Goal: Transaction & Acquisition: Book appointment/travel/reservation

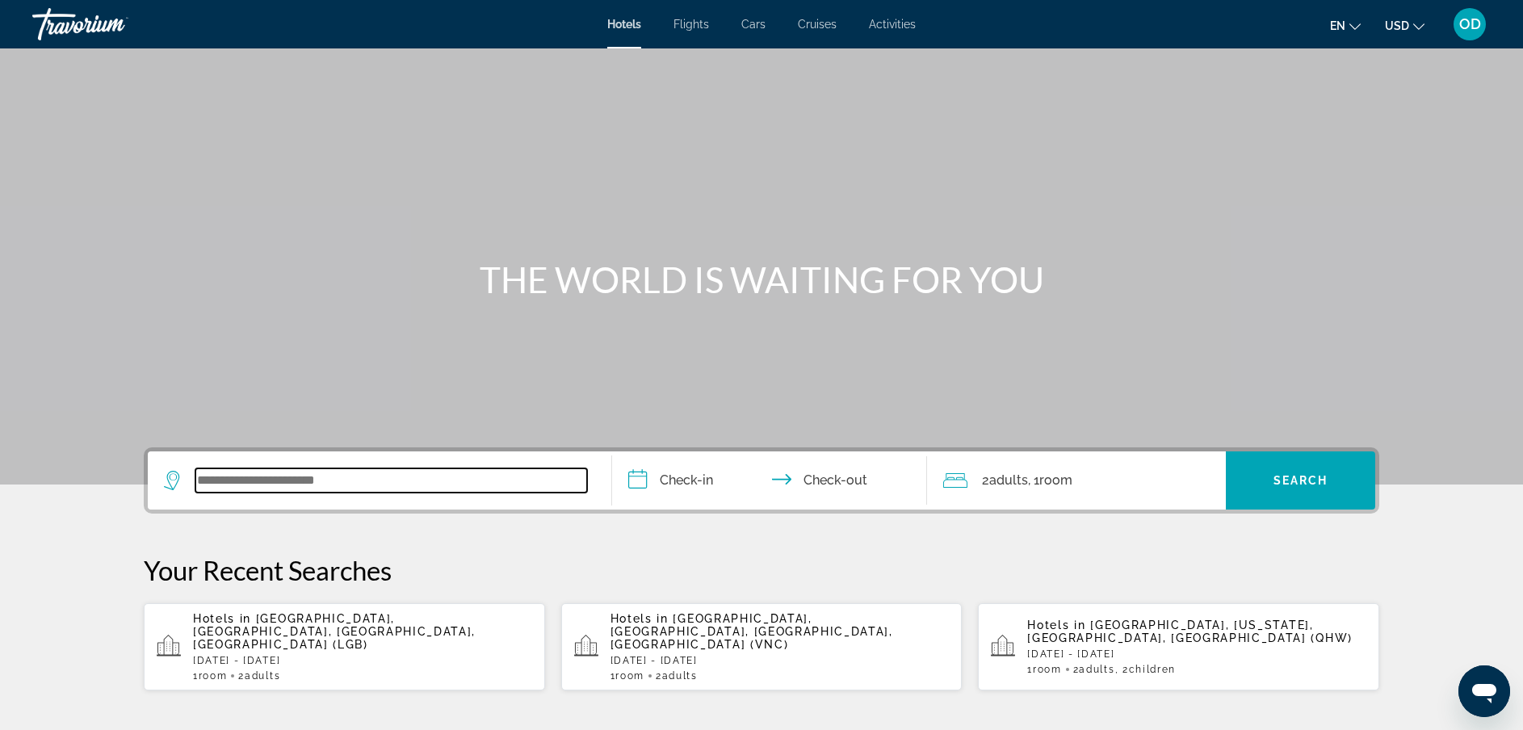
click at [350, 473] on input "Search widget" at bounding box center [391, 480] width 392 height 24
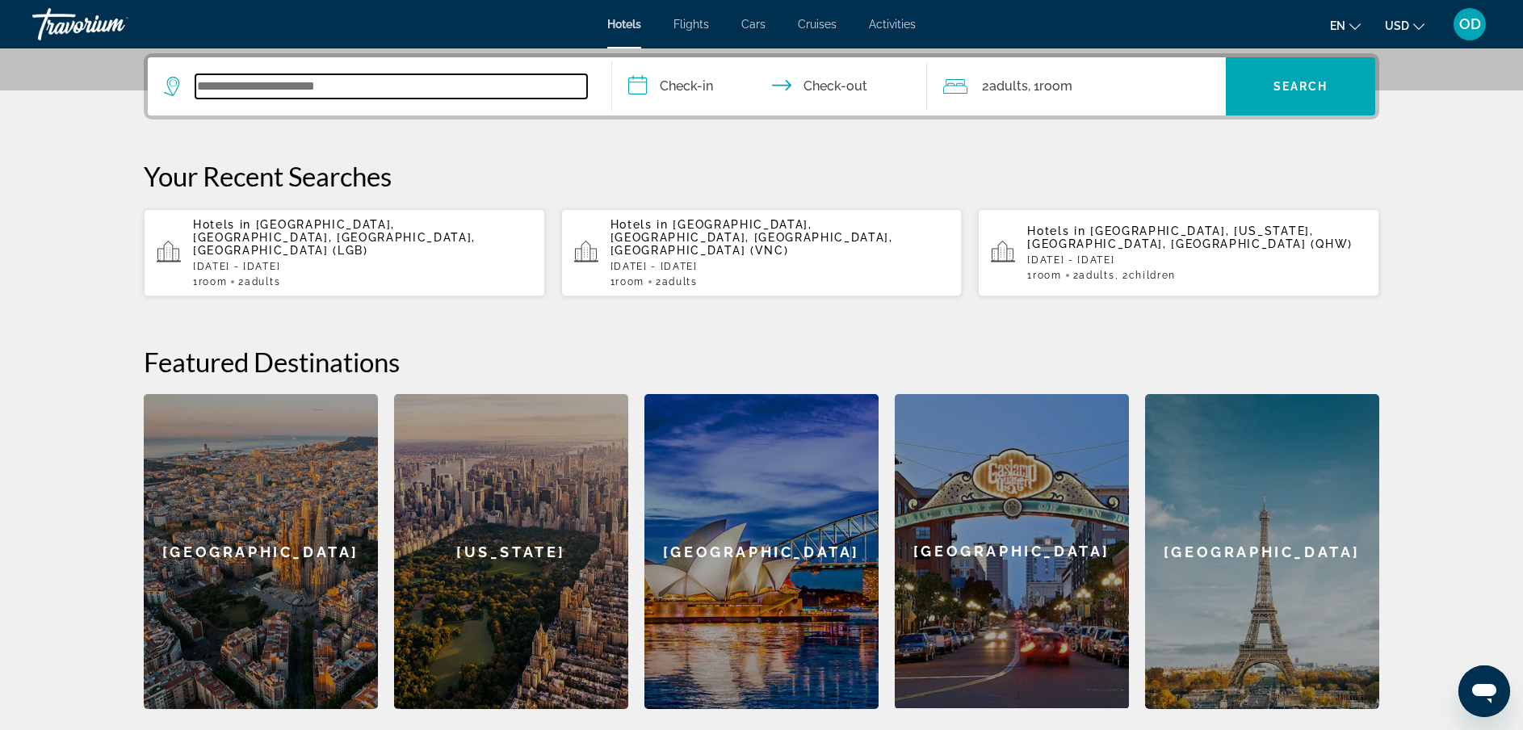
scroll to position [395, 0]
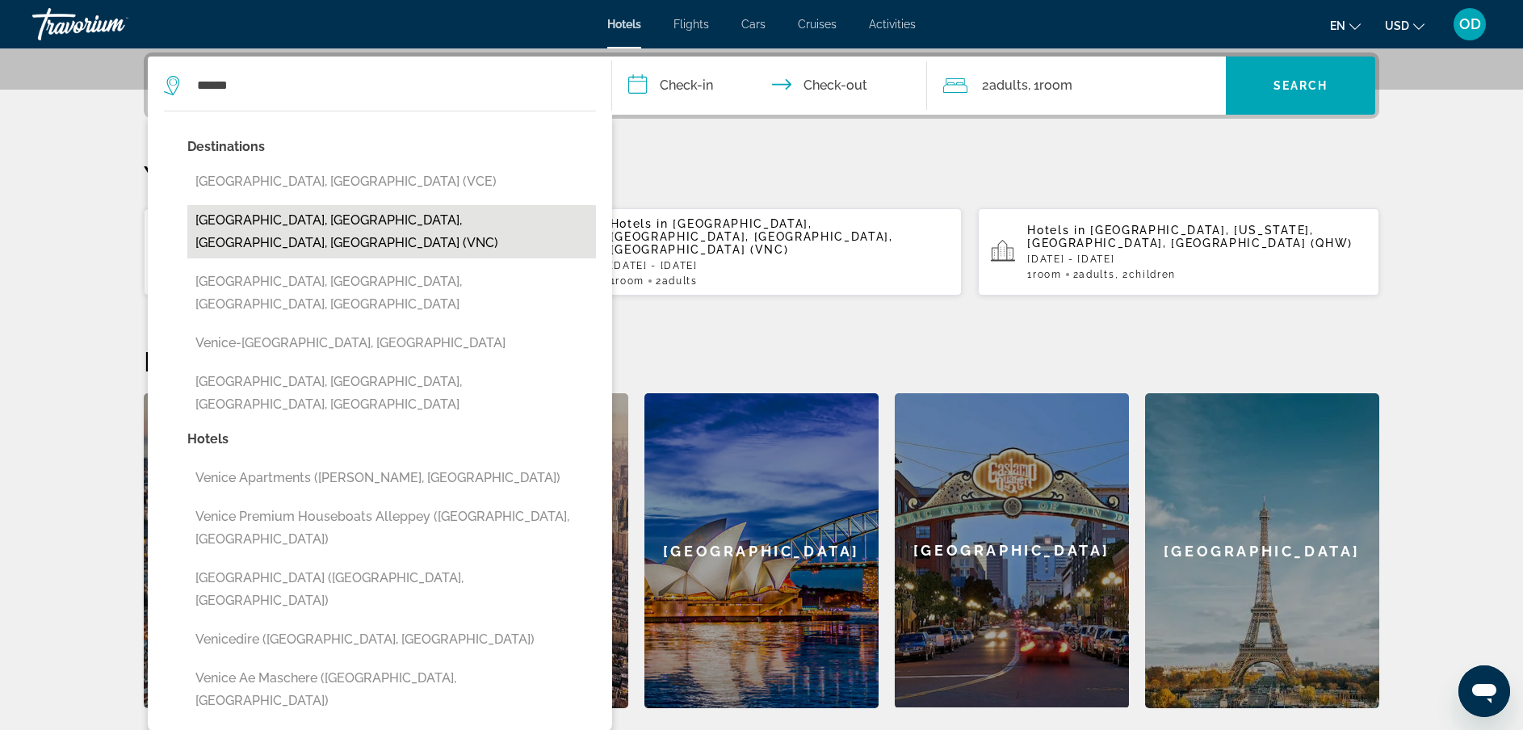
click at [275, 216] on button "[GEOGRAPHIC_DATA], [GEOGRAPHIC_DATA], [GEOGRAPHIC_DATA], [GEOGRAPHIC_DATA] (VNC)" at bounding box center [391, 231] width 409 height 53
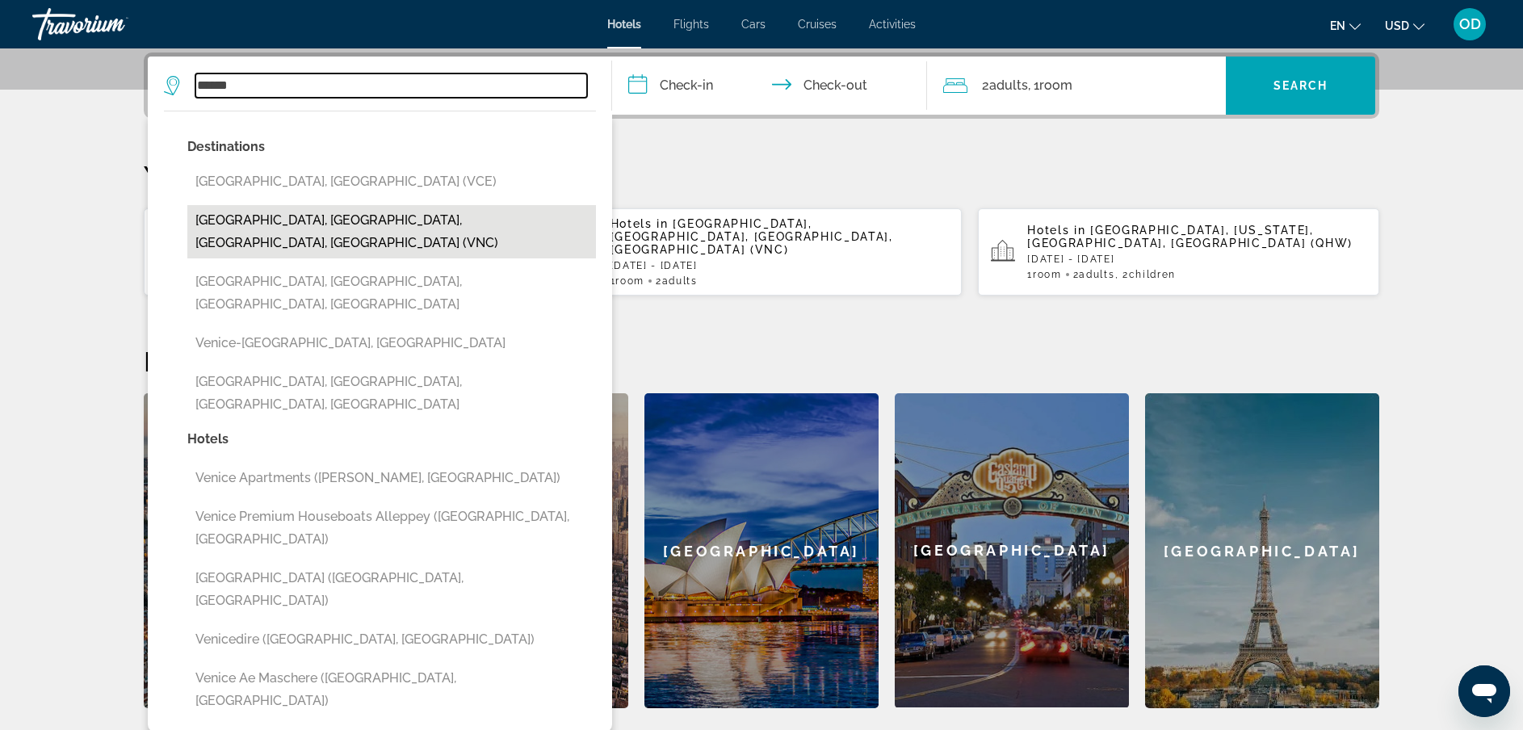
type input "**********"
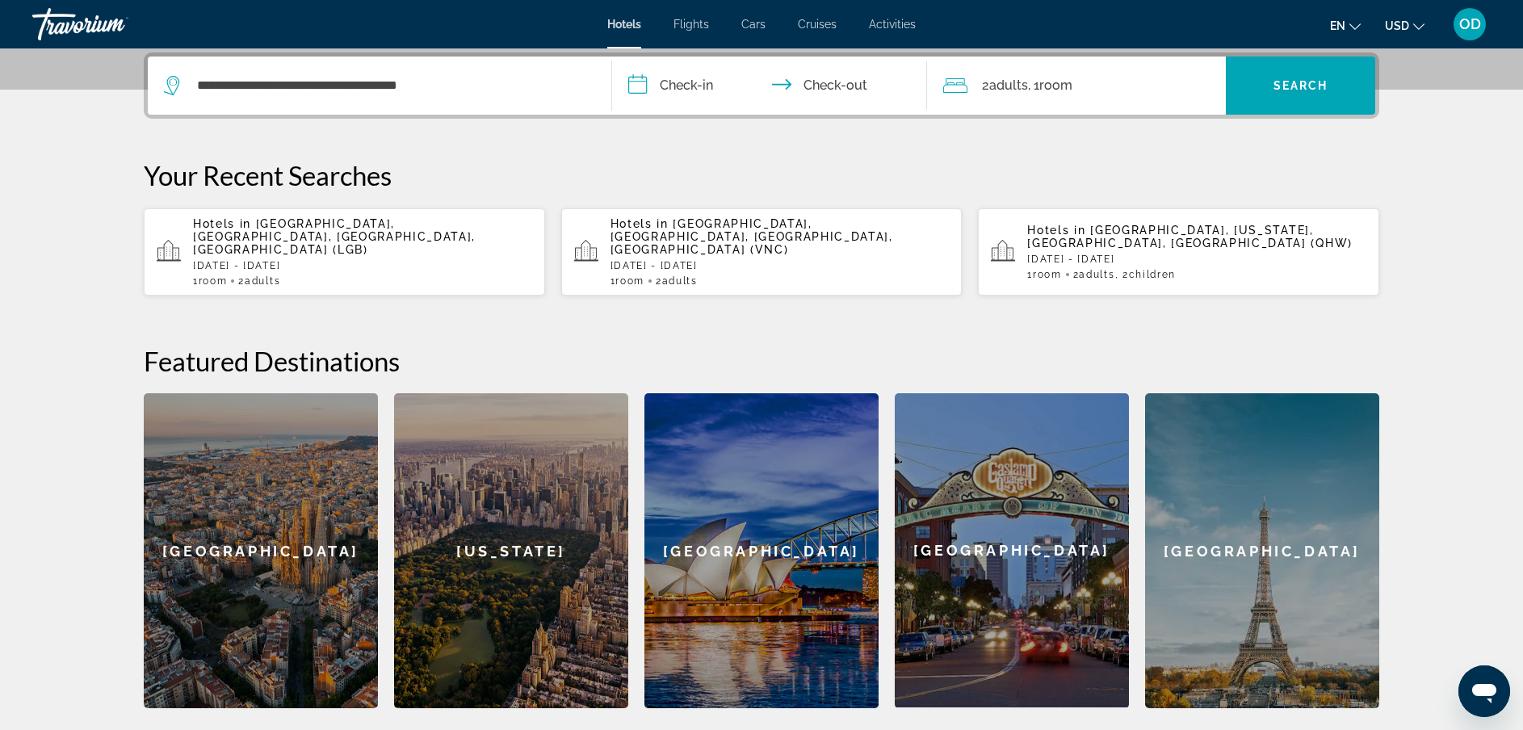
click at [683, 80] on input "**********" at bounding box center [772, 88] width 321 height 63
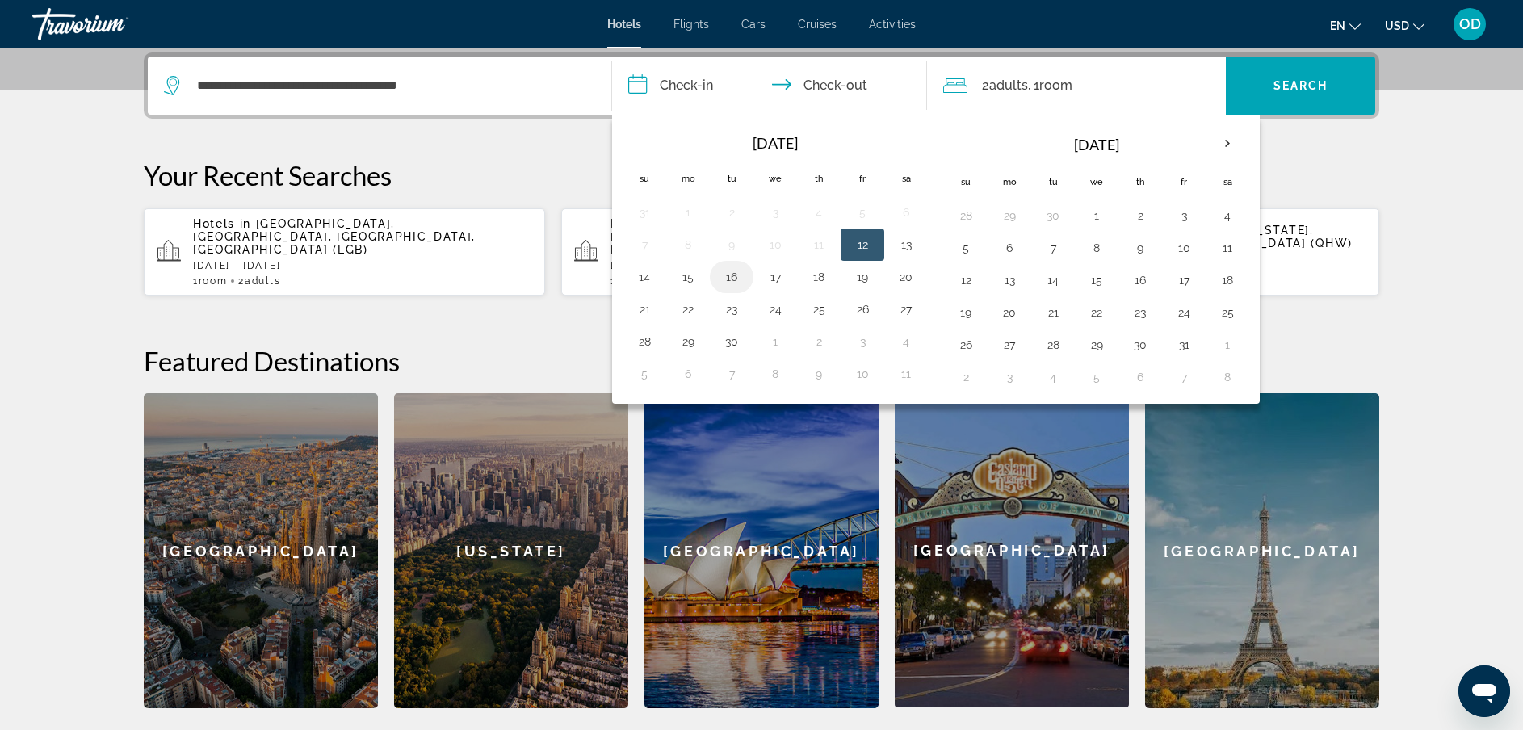
click at [732, 271] on button "16" at bounding box center [732, 277] width 26 height 23
click at [904, 267] on button "20" at bounding box center [906, 277] width 26 height 23
type input "**********"
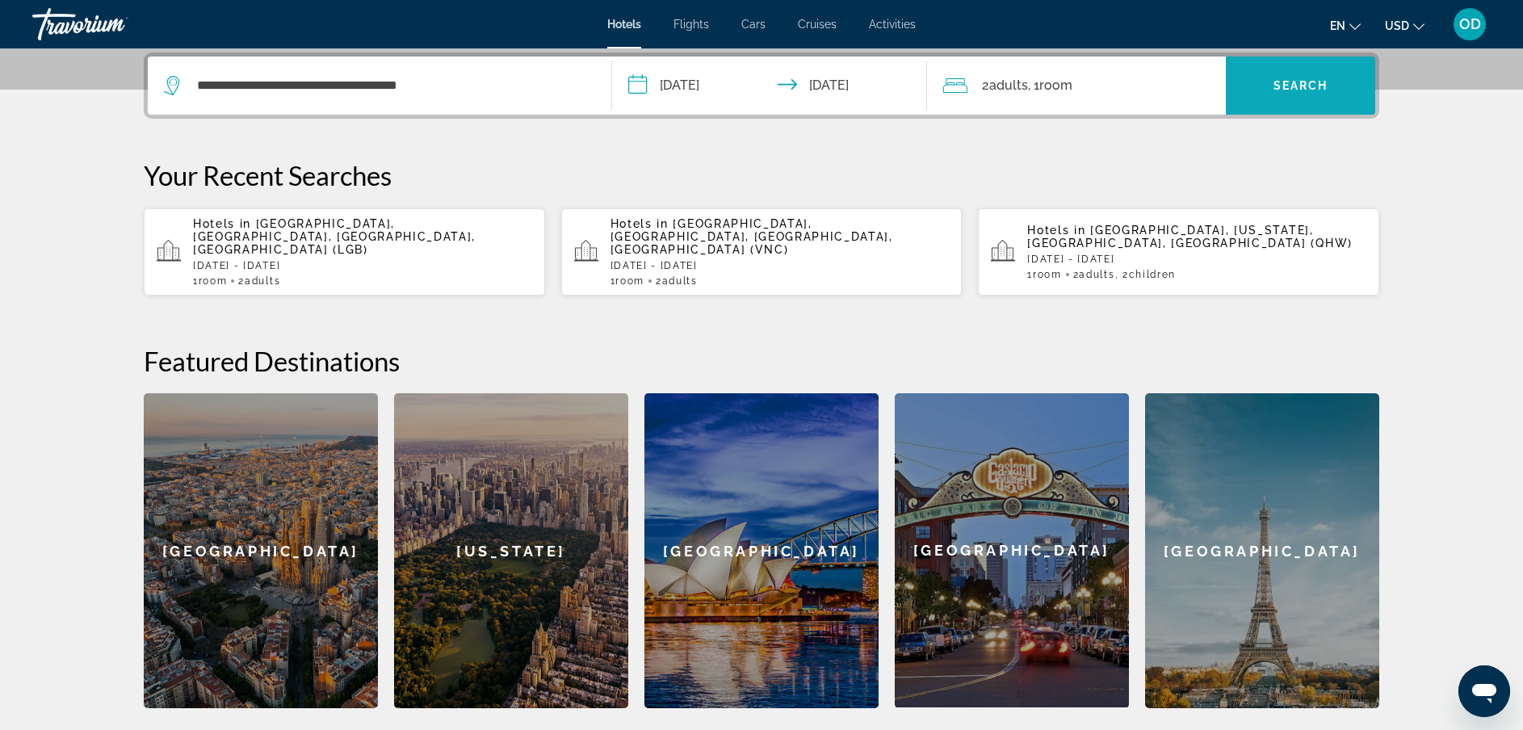
click at [1279, 93] on span "Search widget" at bounding box center [1300, 85] width 149 height 39
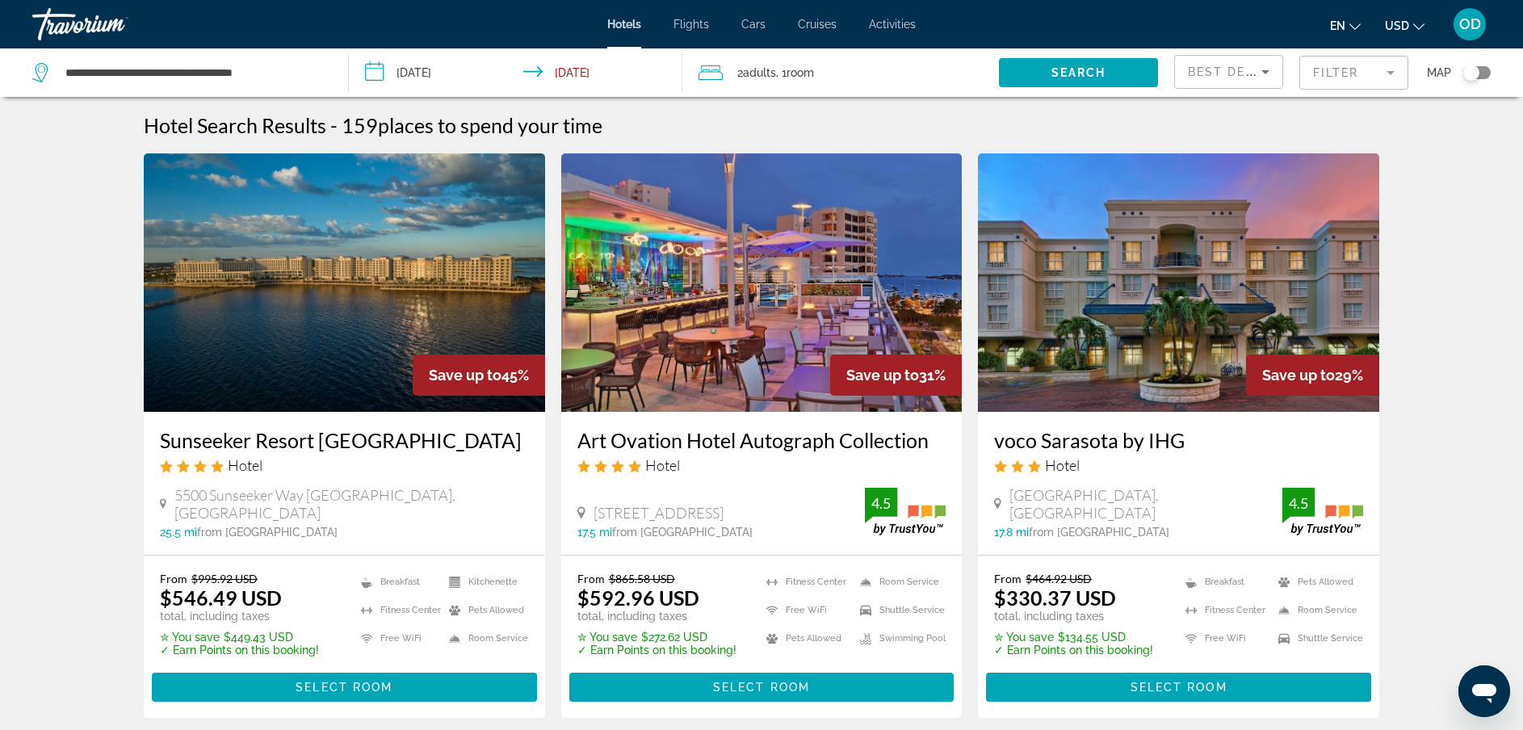
click at [1346, 64] on mat-form-field "Filter" at bounding box center [1353, 73] width 109 height 34
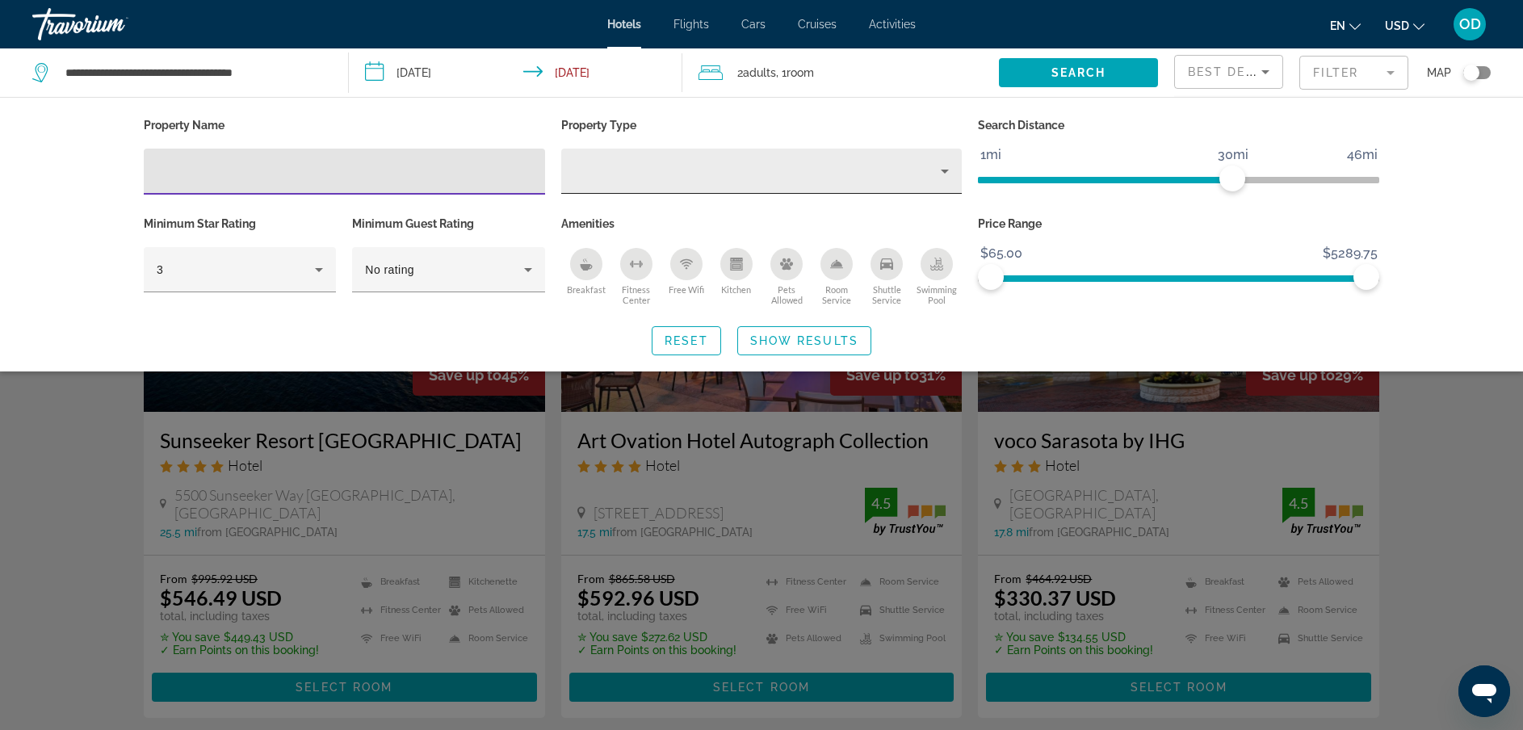
click at [945, 171] on icon "Property type" at bounding box center [945, 172] width 8 height 4
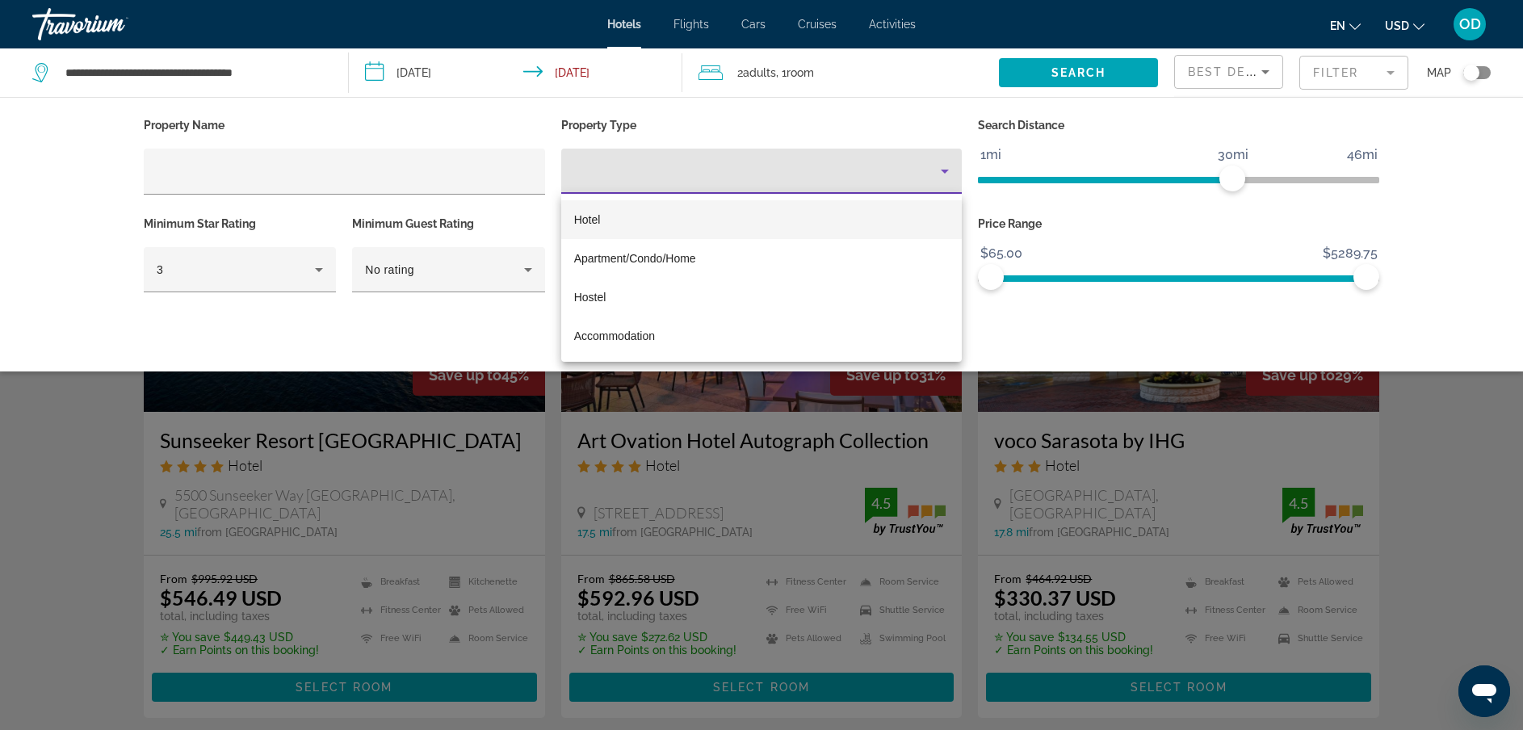
click at [943, 163] on div at bounding box center [761, 365] width 1523 height 730
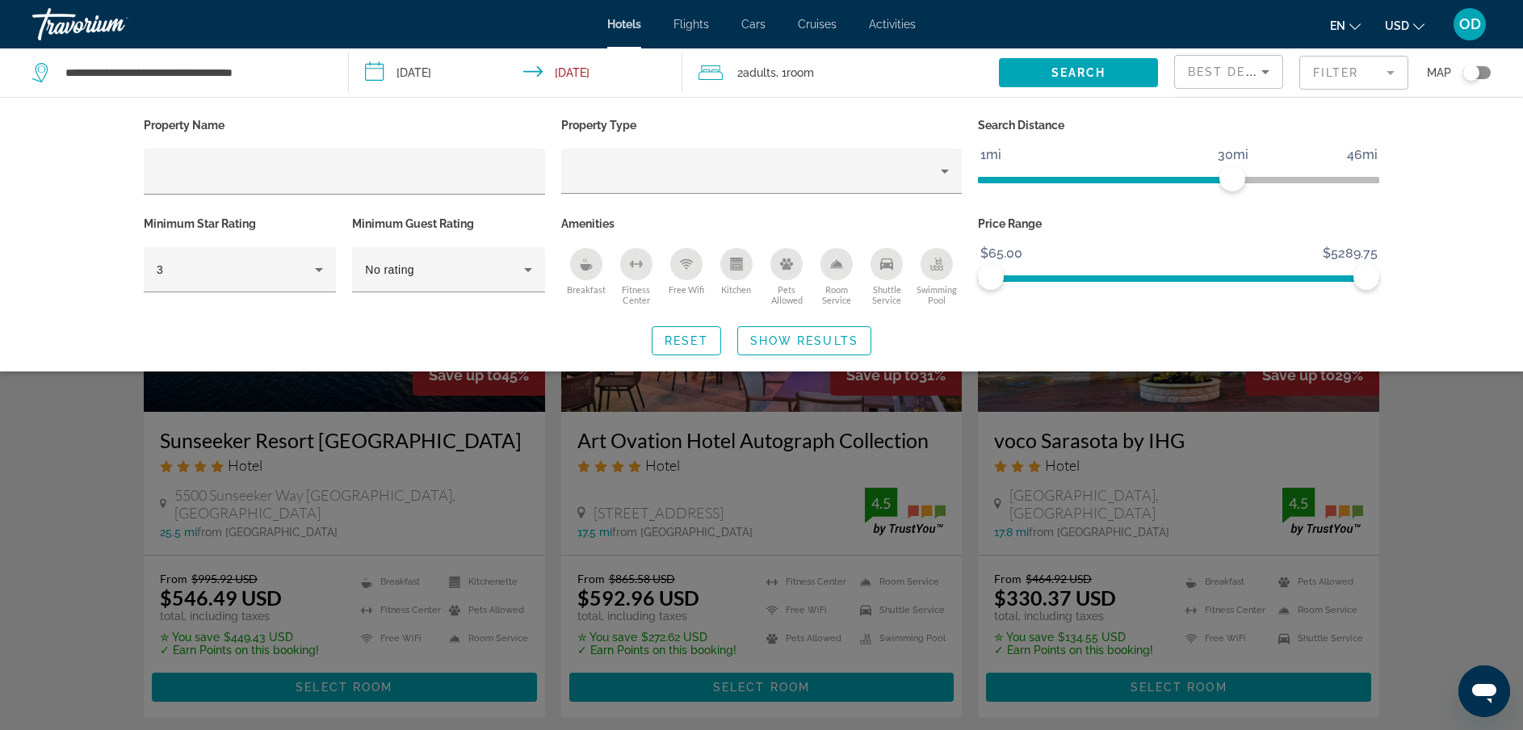
click at [1209, 69] on span "Best Deals" at bounding box center [1230, 71] width 84 height 13
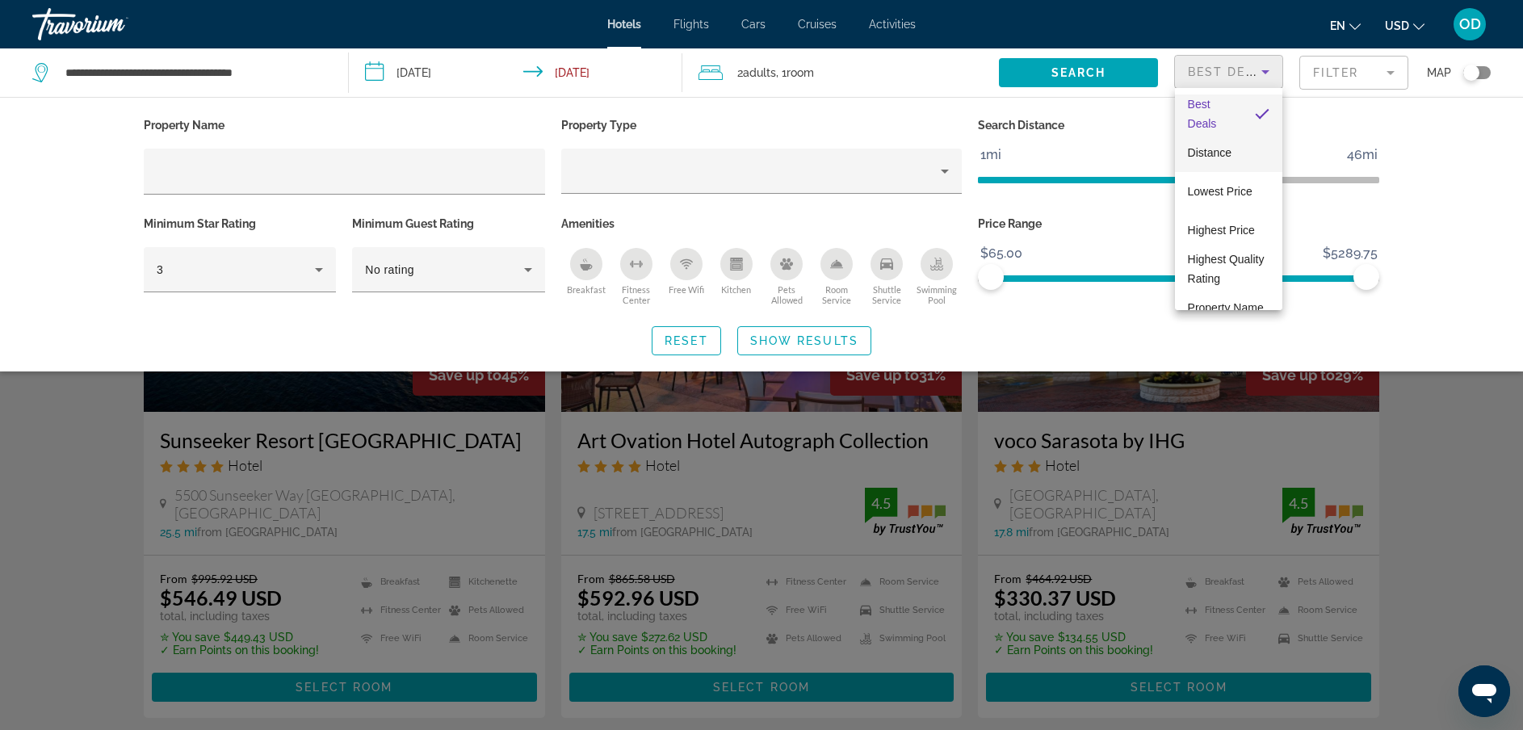
click at [1211, 145] on span "Distance" at bounding box center [1210, 152] width 44 height 19
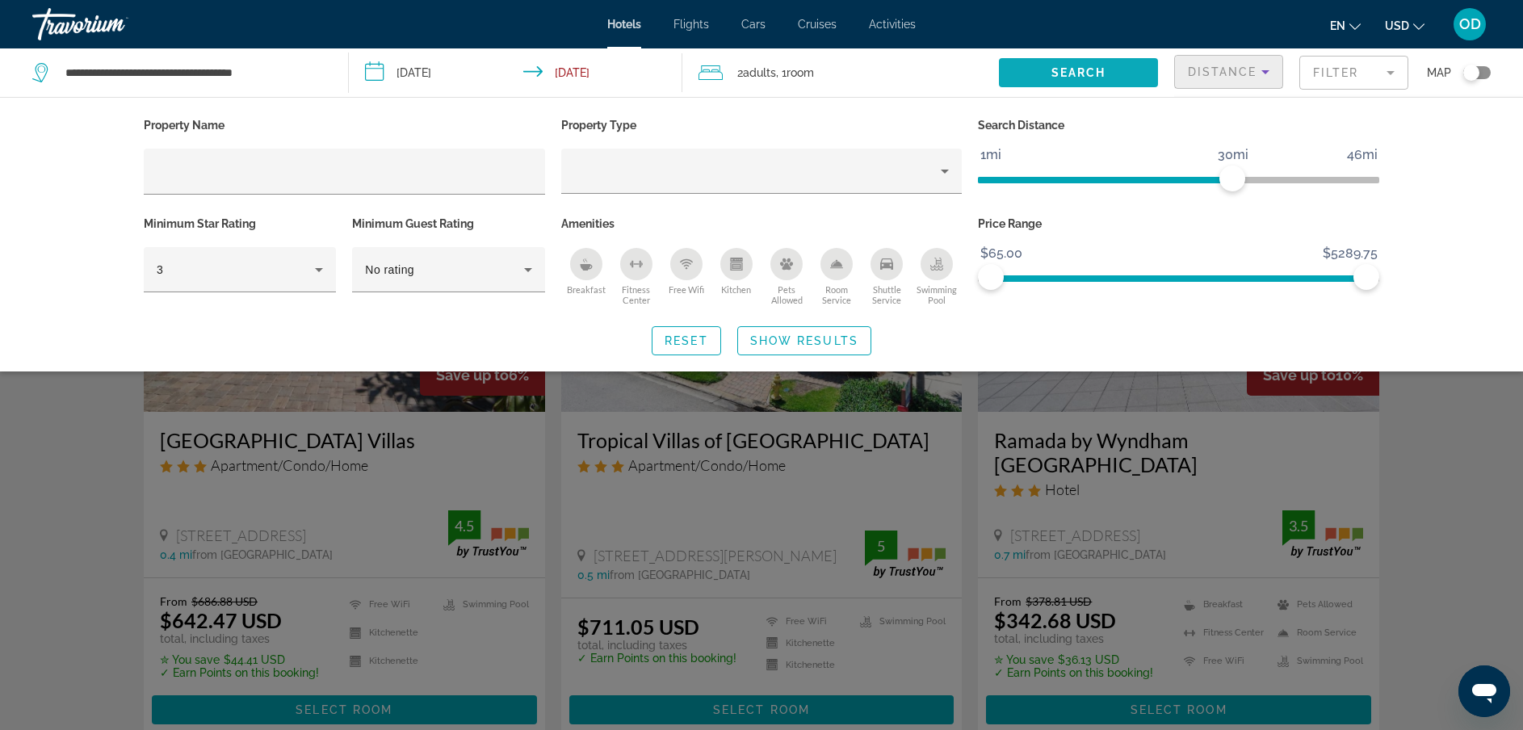
click at [1088, 60] on span "Search widget" at bounding box center [1078, 72] width 158 height 39
click at [1076, 61] on span "Search widget" at bounding box center [1078, 72] width 158 height 39
click at [811, 342] on span "Show Results" at bounding box center [804, 340] width 108 height 13
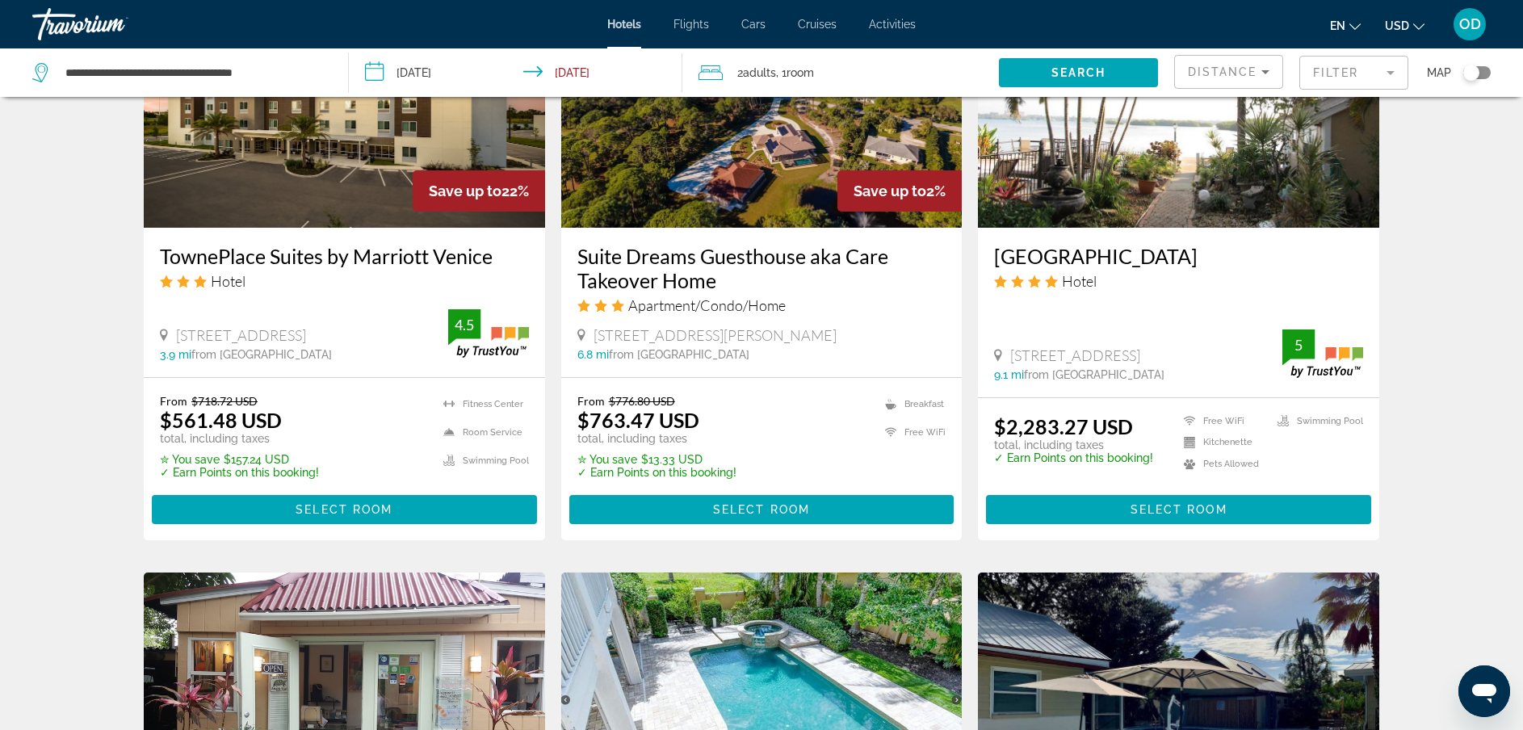
scroll to position [1433, 0]
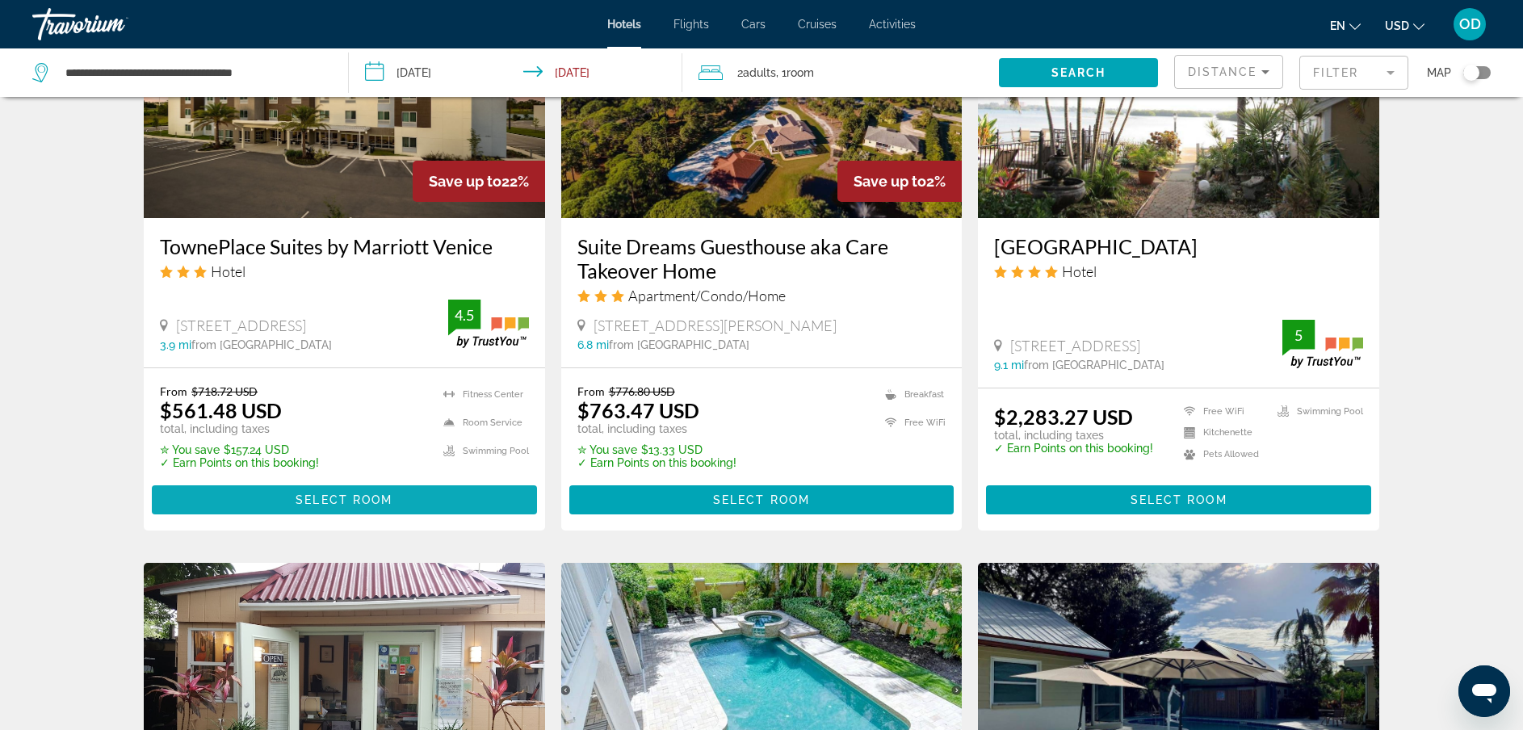
click at [376, 498] on span "Select Room" at bounding box center [344, 499] width 97 height 13
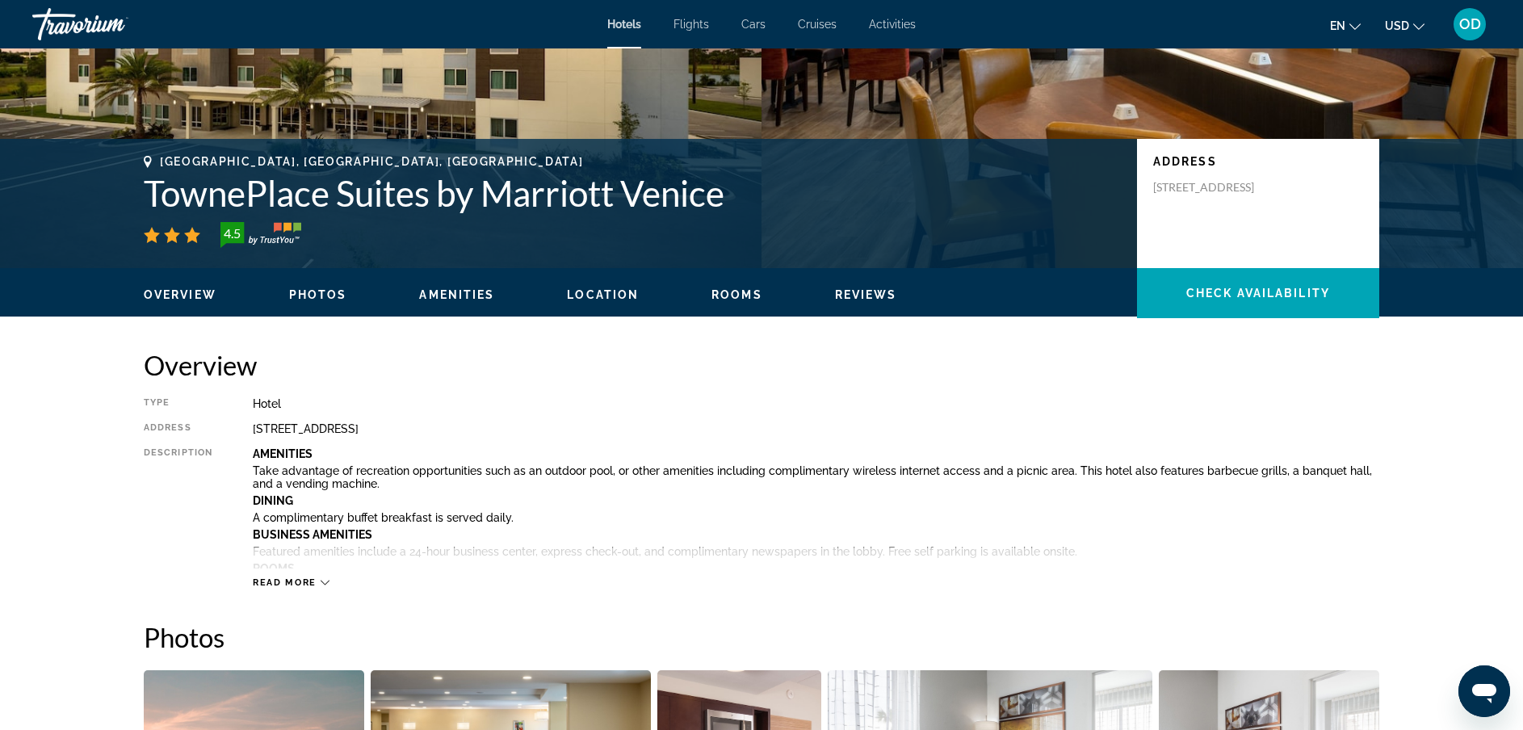
scroll to position [374, 0]
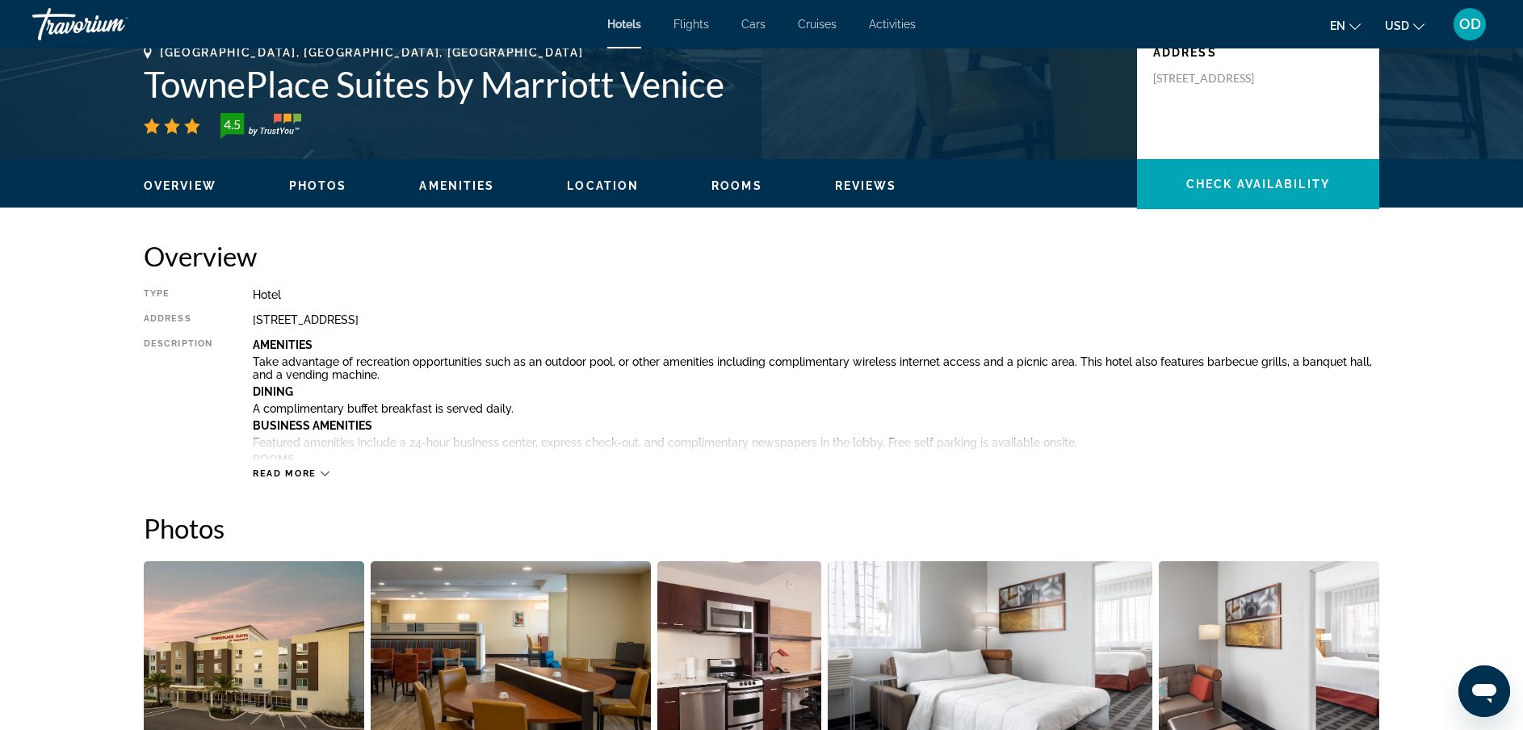
click at [301, 473] on span "Read more" at bounding box center [285, 473] width 64 height 10
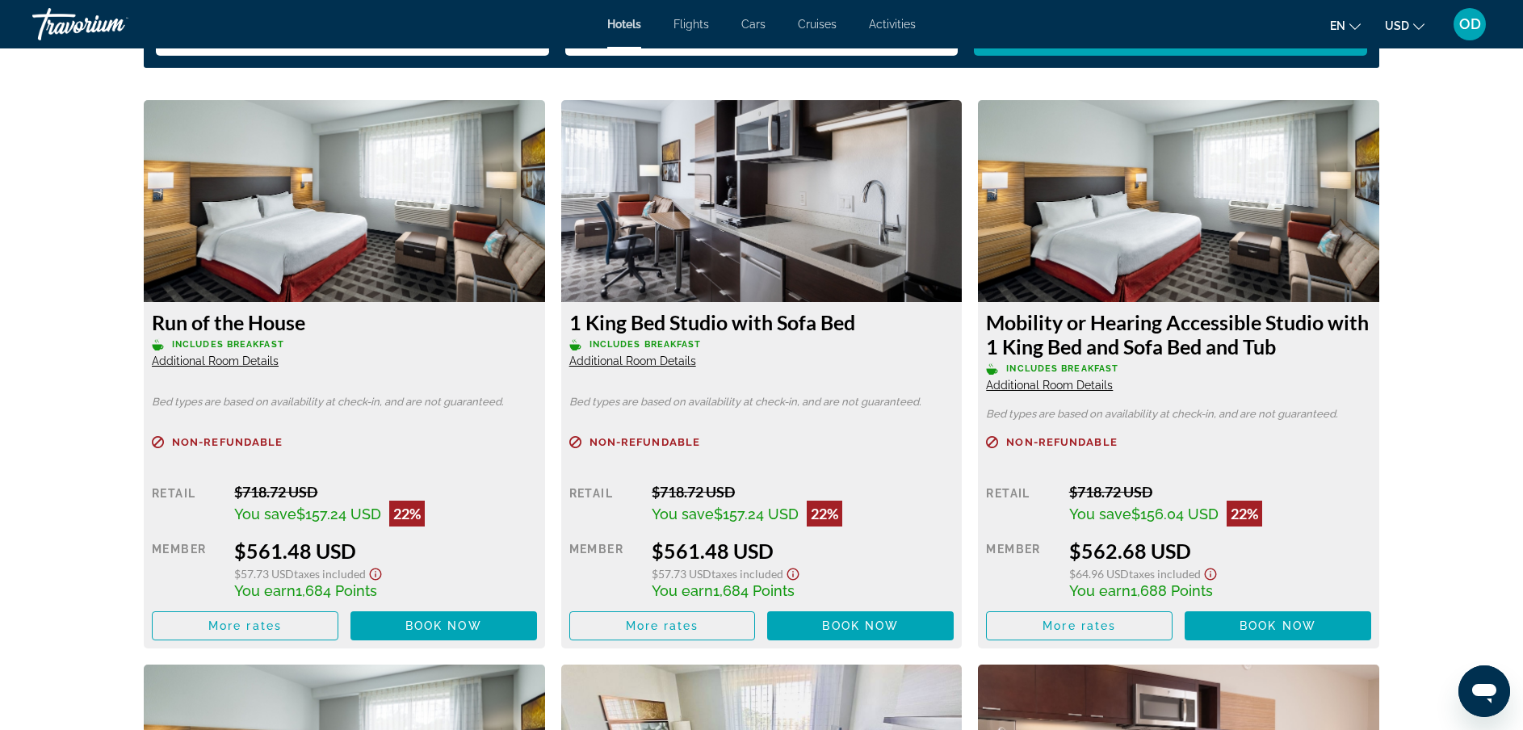
scroll to position [2885, 0]
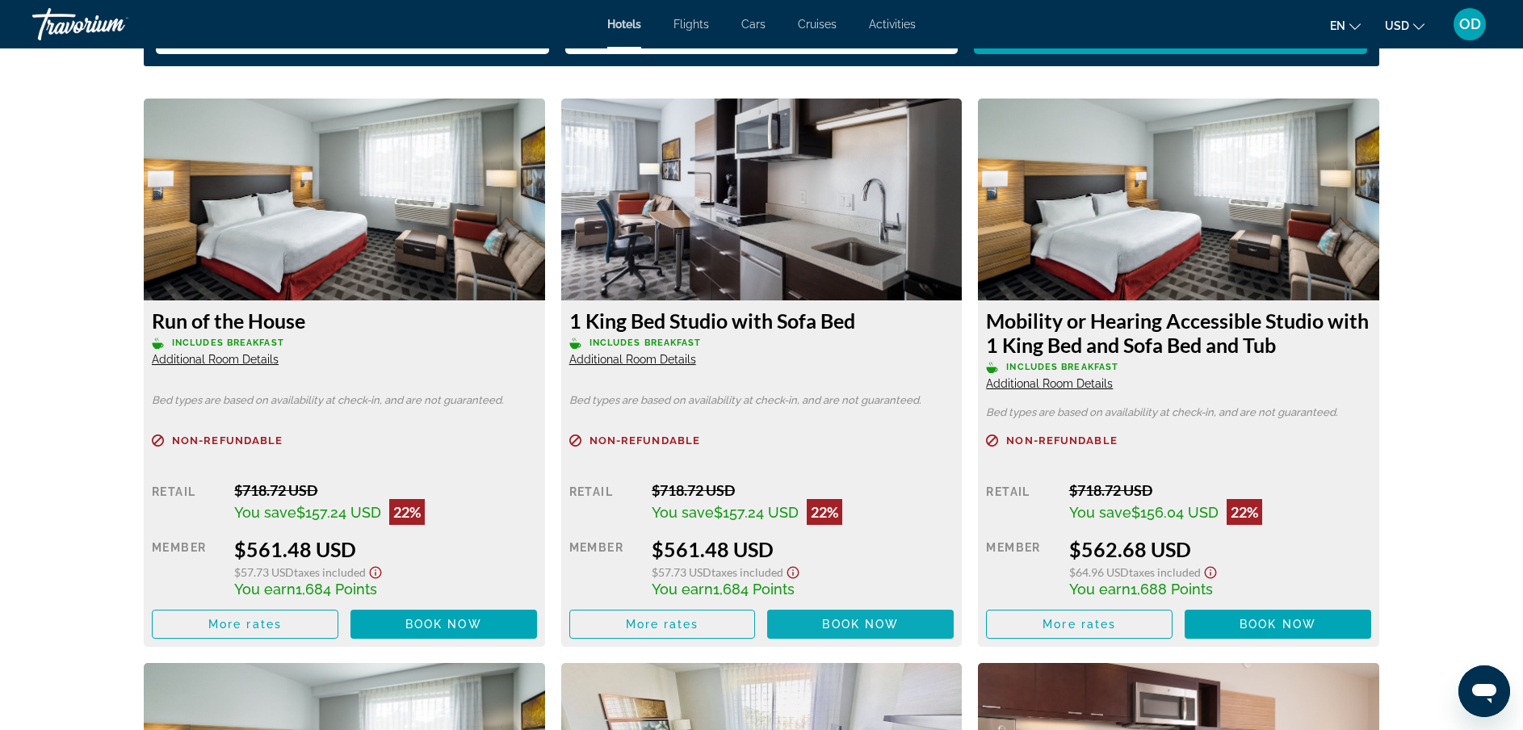
click at [841, 640] on span "Main content" at bounding box center [860, 624] width 187 height 39
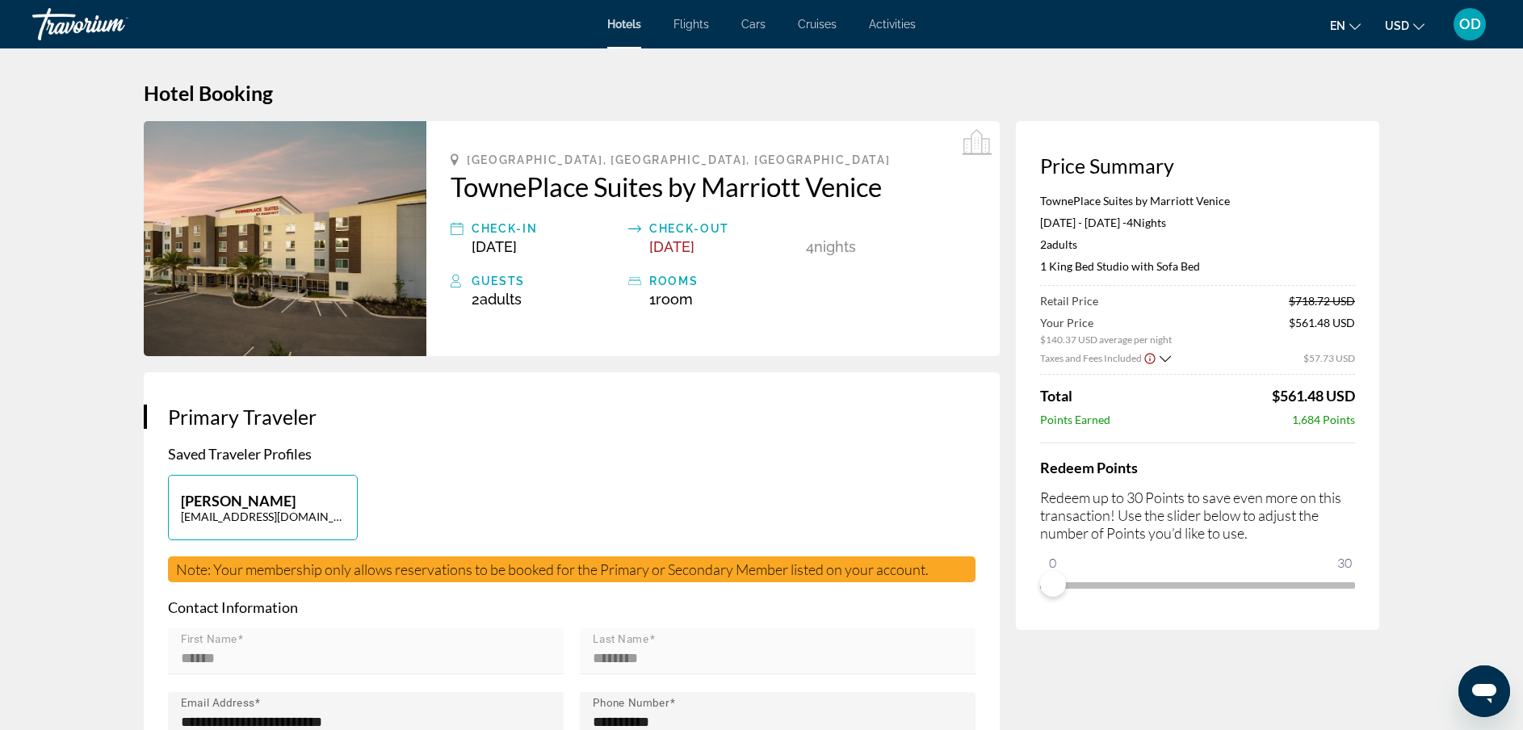
click at [1473, 16] on span "OD" at bounding box center [1470, 24] width 22 height 16
click at [1378, 150] on link "My Account" at bounding box center [1369, 155] width 79 height 21
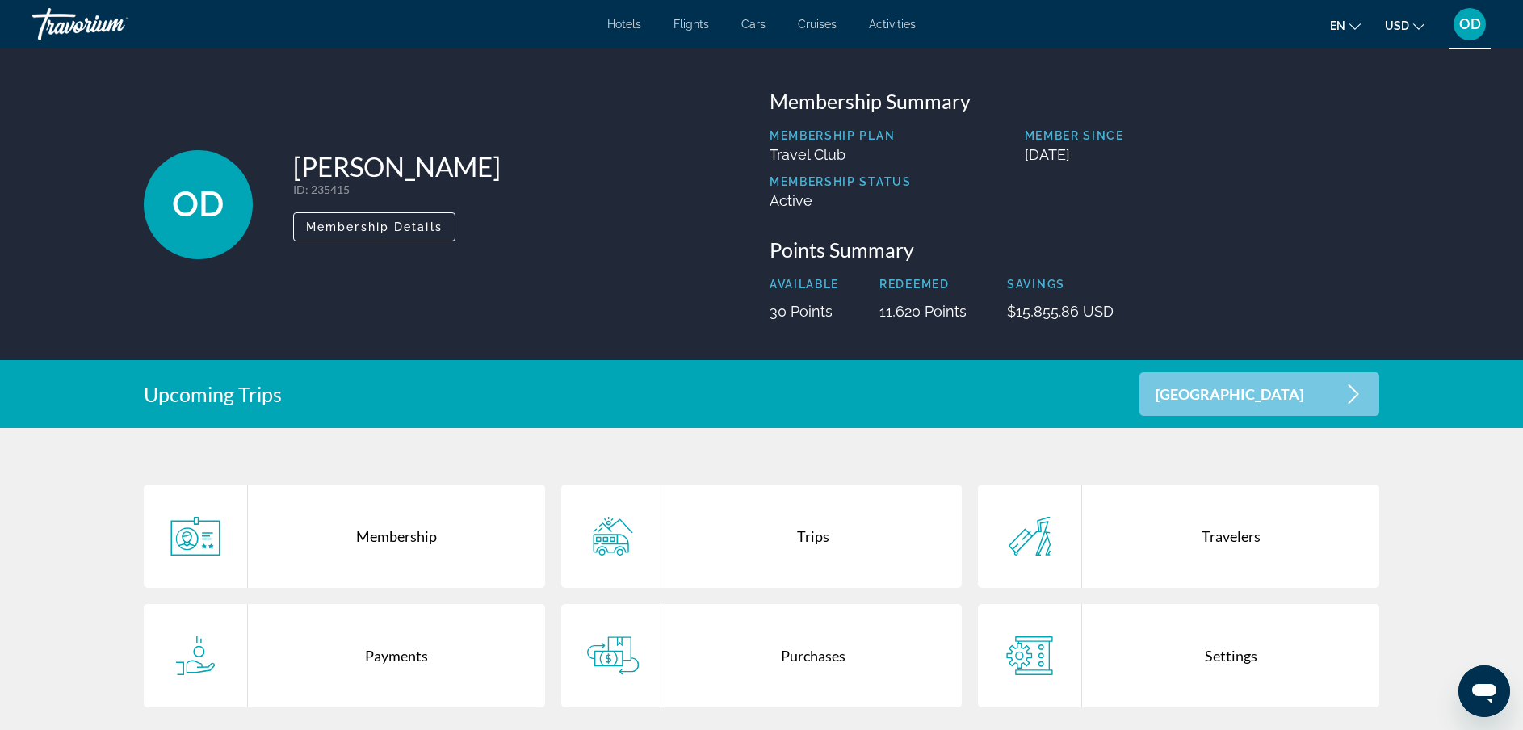
click at [1211, 544] on div "Travelers" at bounding box center [1230, 536] width 297 height 103
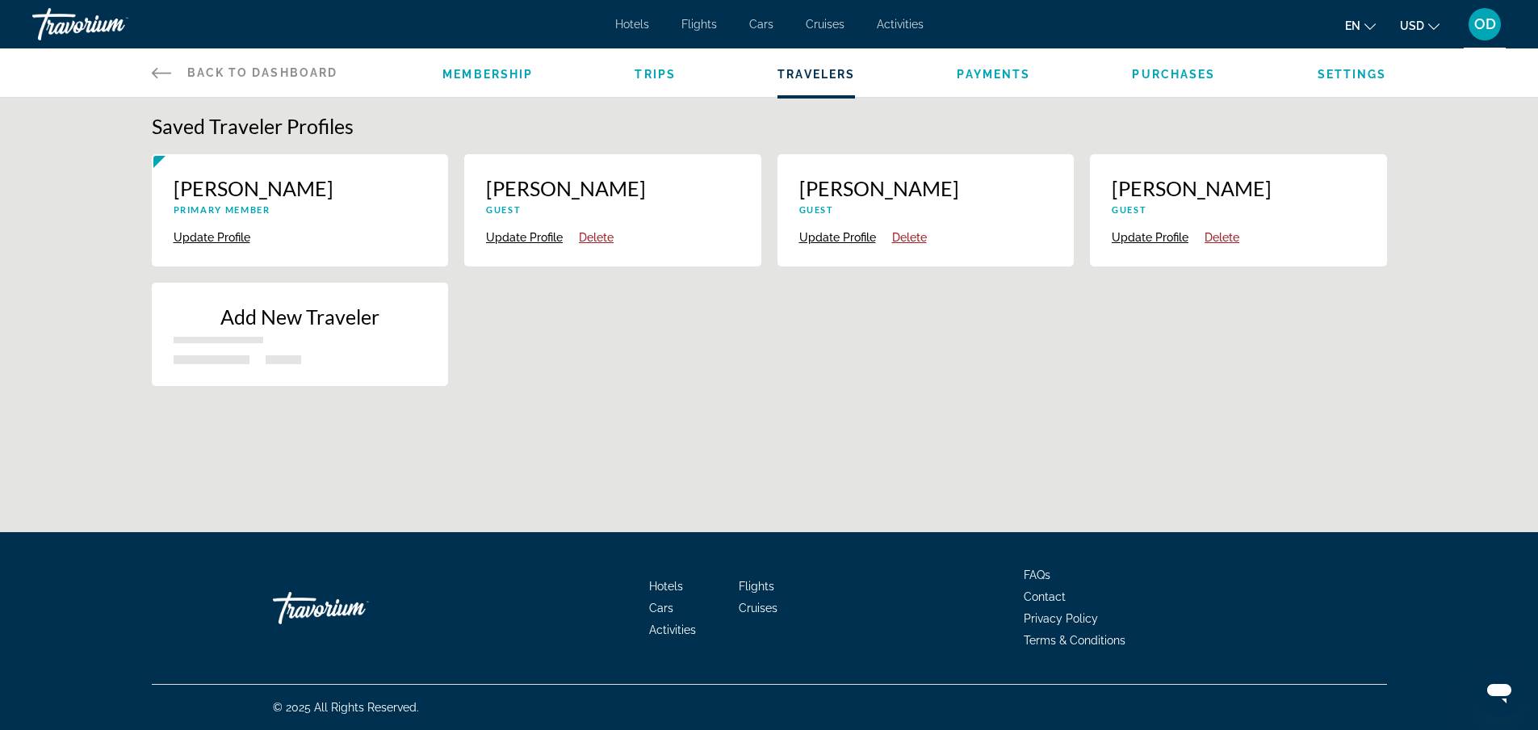
click at [271, 318] on p "Add New Traveler" at bounding box center [301, 316] width 254 height 24
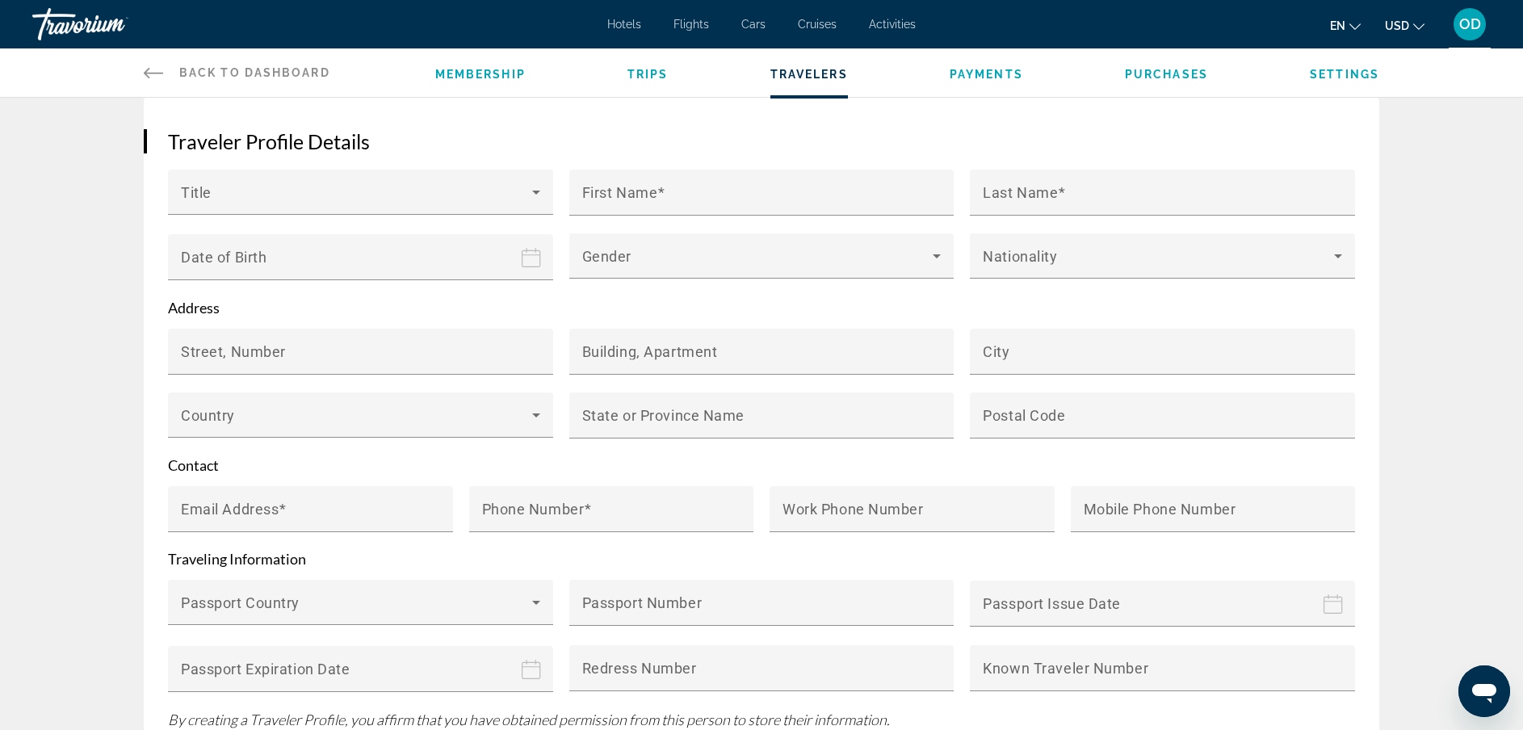
scroll to position [321, 0]
click at [268, 177] on div "Title" at bounding box center [360, 192] width 359 height 45
